Goal: Transaction & Acquisition: Obtain resource

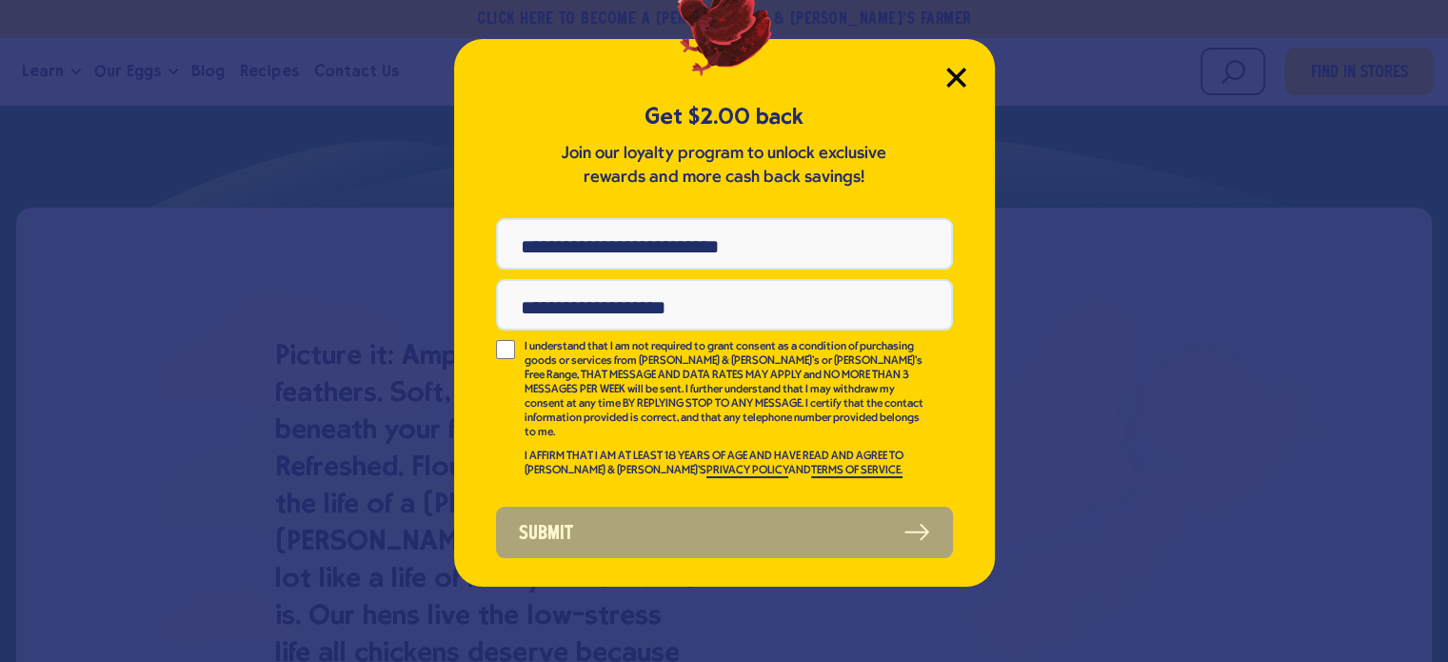
click at [956, 85] on icon "Close Modal" at bounding box center [956, 78] width 20 height 20
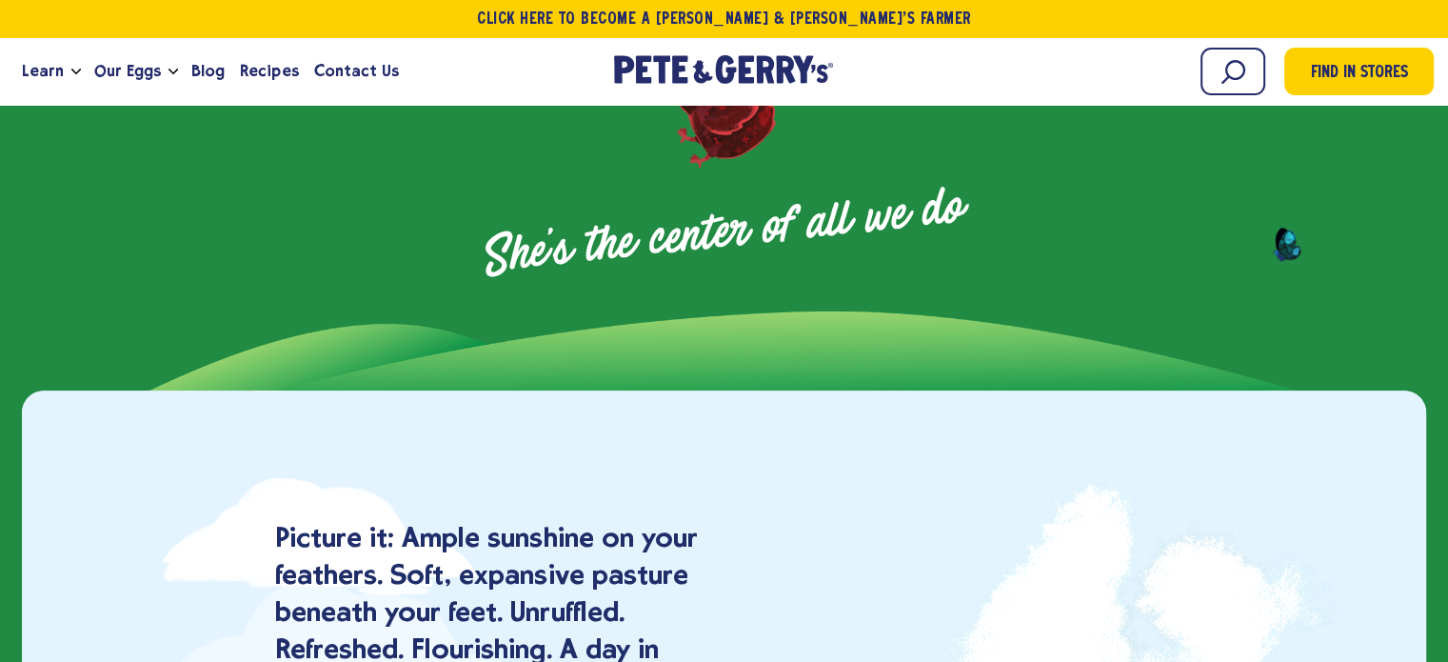
scroll to position [1142, 0]
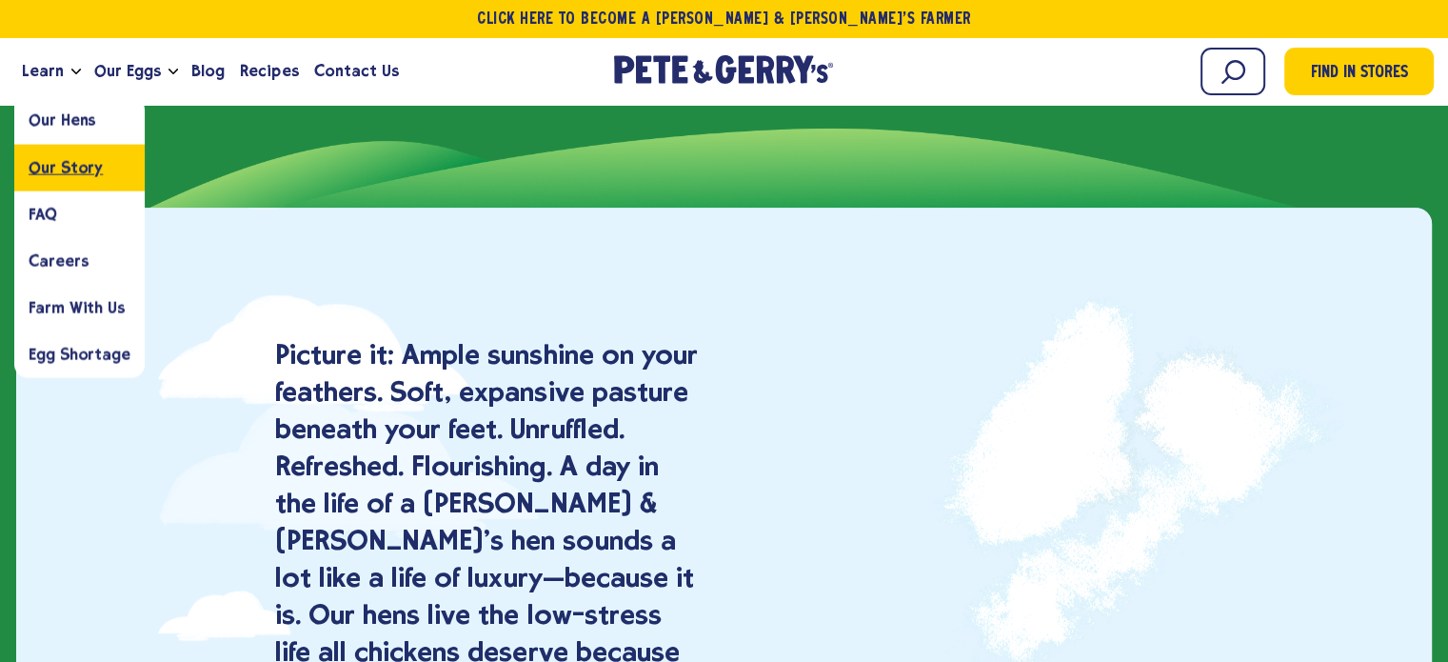
click at [69, 167] on span "Our Story" at bounding box center [66, 167] width 74 height 18
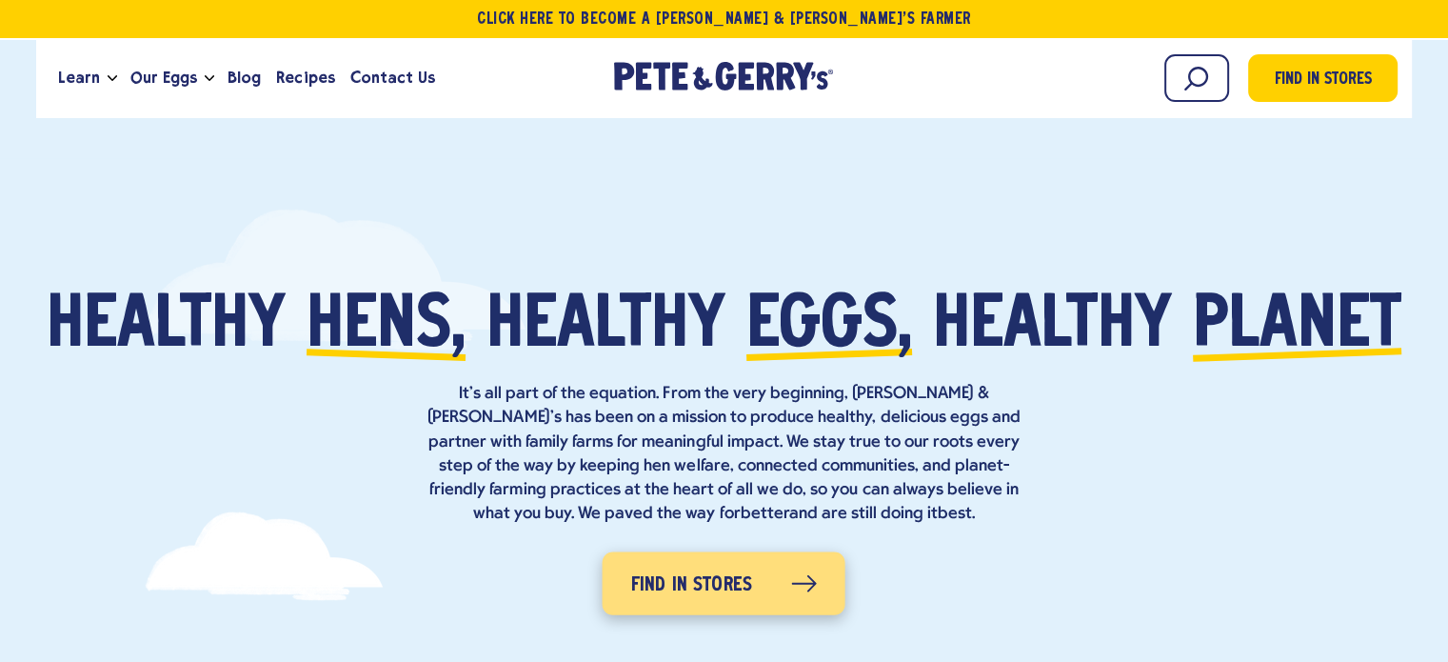
click at [687, 580] on span "Find in Stores" at bounding box center [692, 585] width 122 height 30
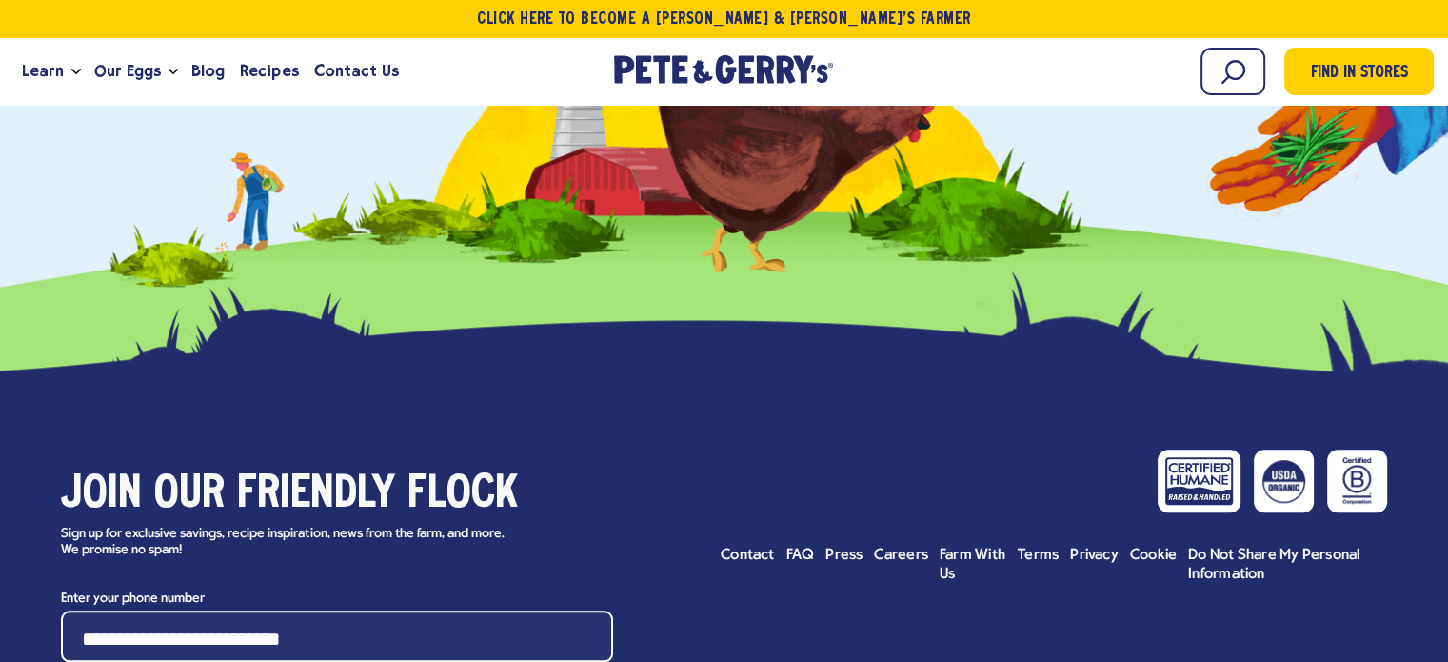
scroll to position [1618, 0]
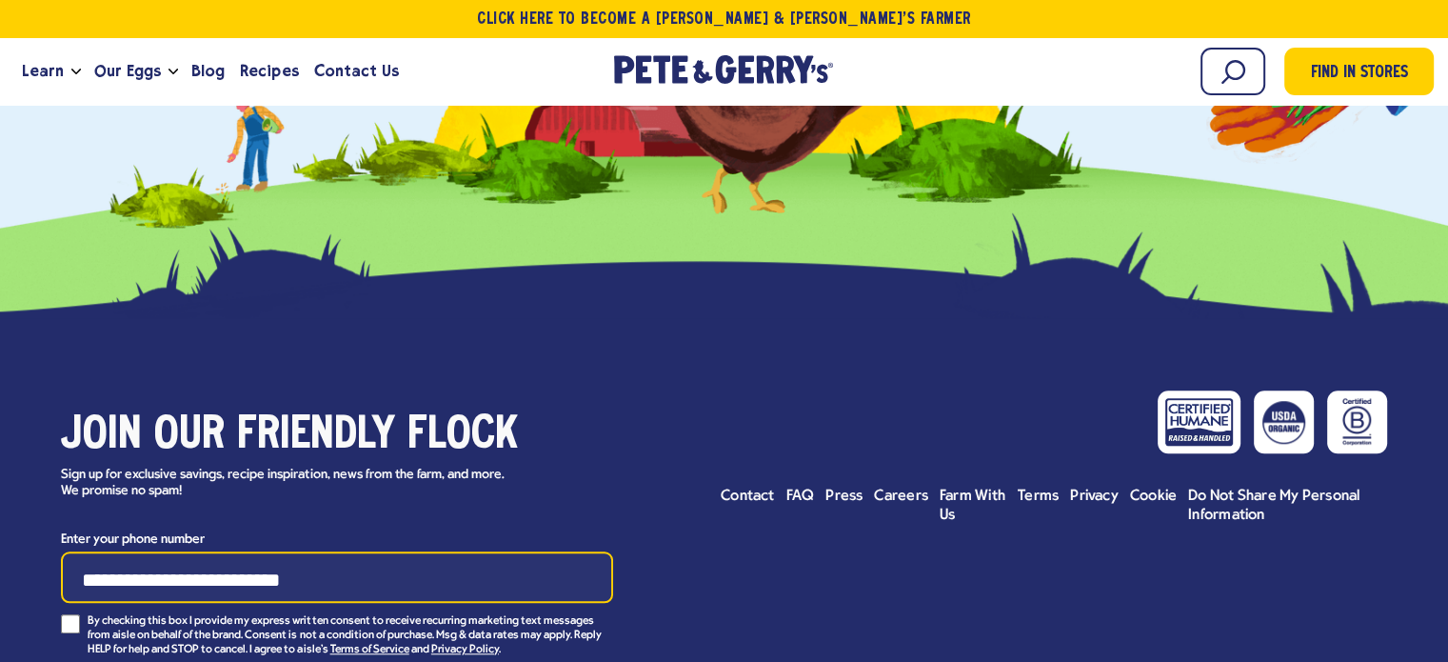
click at [414, 551] on input "Enter your phone number" at bounding box center [337, 576] width 552 height 51
type input "**********"
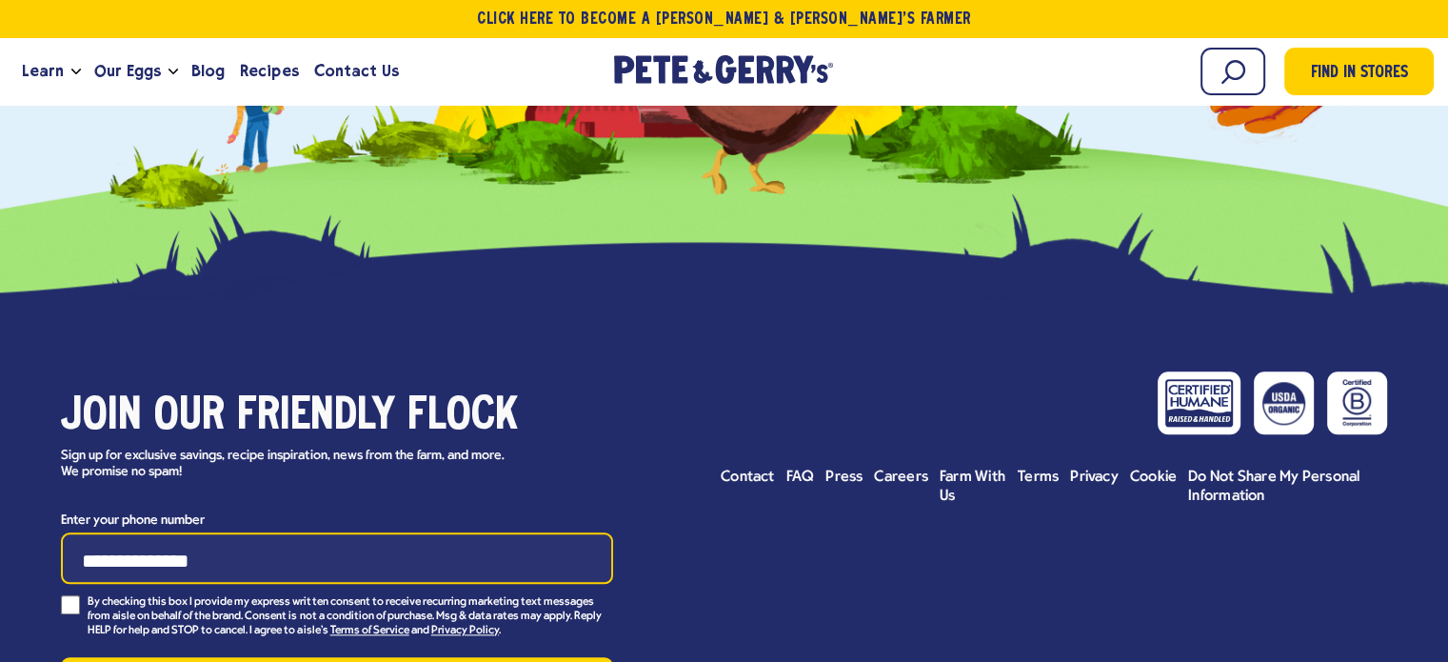
scroll to position [2094, 0]
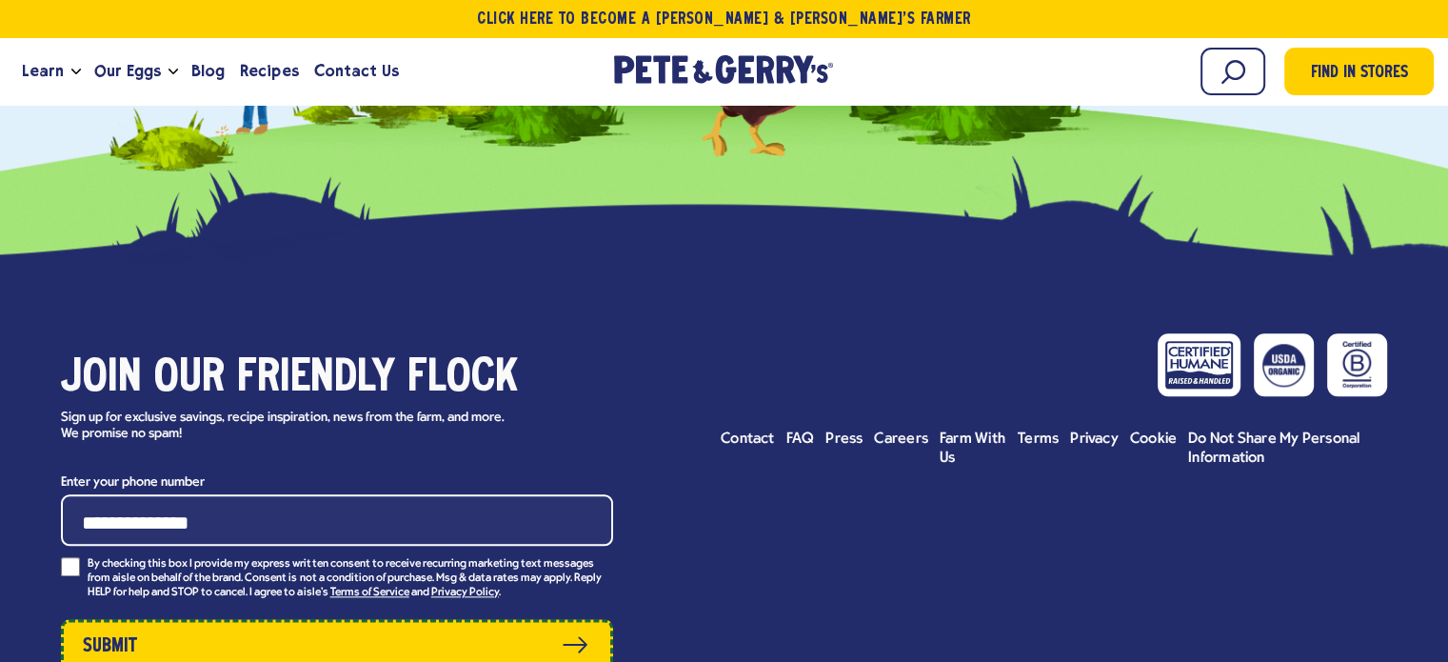
click at [181, 619] on button "Submit" at bounding box center [337, 644] width 552 height 51
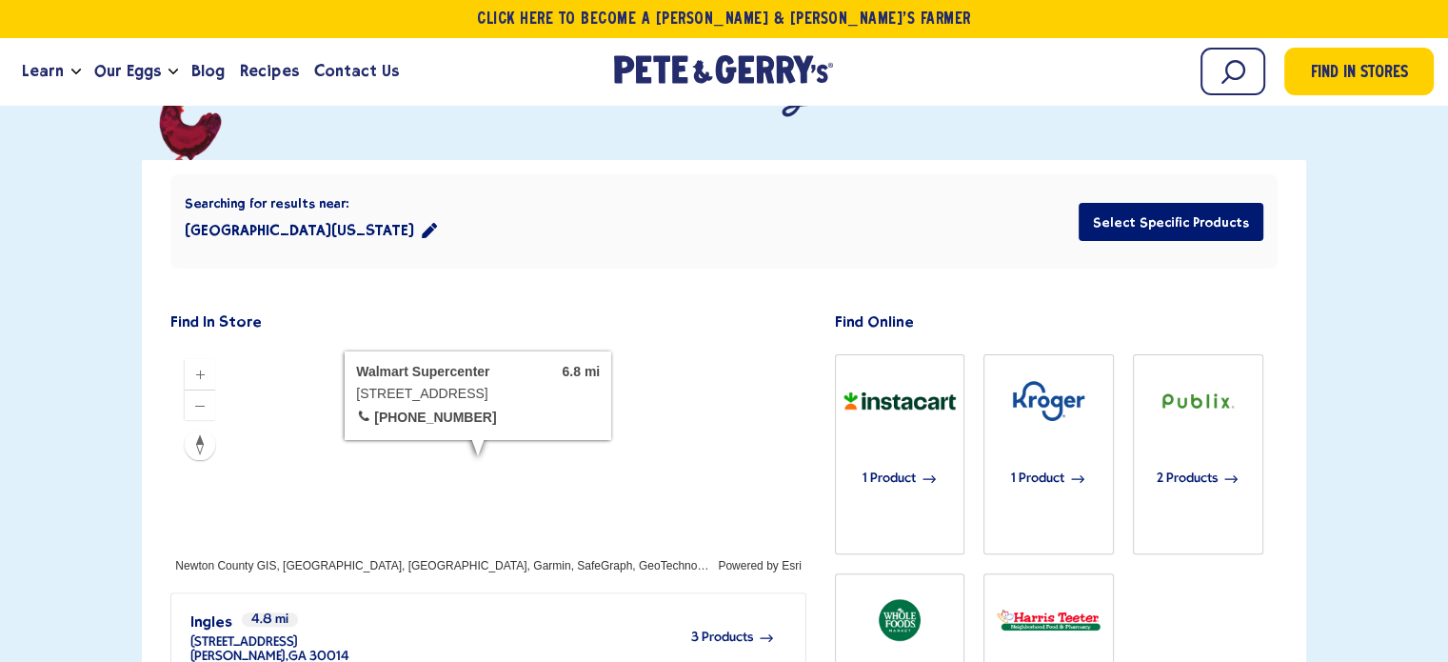
scroll to position [379, 0]
